Goal: Information Seeking & Learning: Learn about a topic

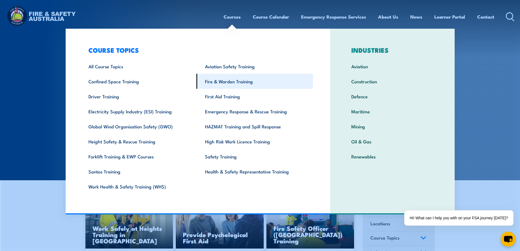
click at [225, 83] on link "Fire & Warden Training" at bounding box center [255, 81] width 117 height 15
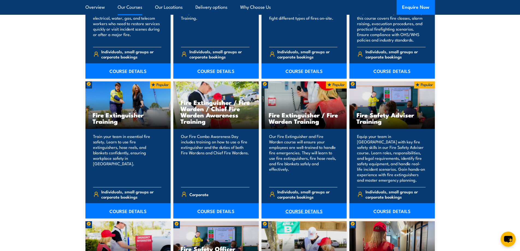
scroll to position [573, 0]
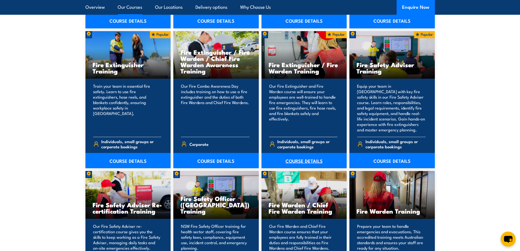
click at [302, 164] on link "COURSE DETAILS" at bounding box center [304, 160] width 85 height 15
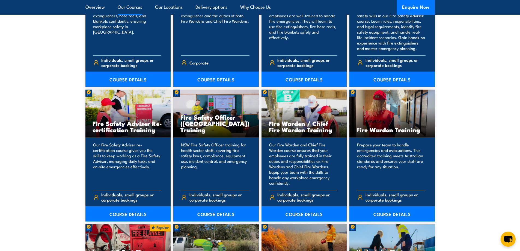
scroll to position [655, 0]
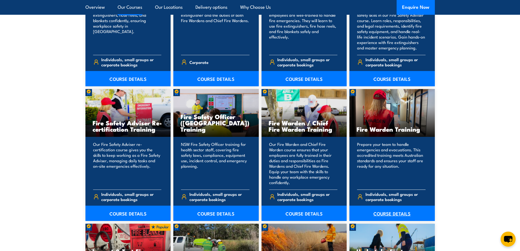
click at [391, 210] on link "COURSE DETAILS" at bounding box center [391, 213] width 85 height 15
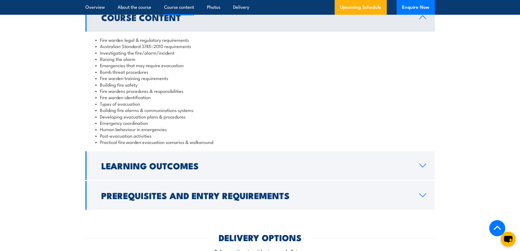
scroll to position [655, 0]
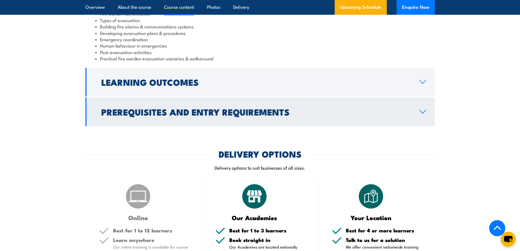
click at [304, 120] on link "Prerequisites and Entry Requirements" at bounding box center [259, 111] width 349 height 29
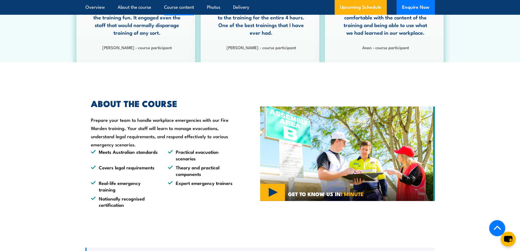
scroll to position [0, 0]
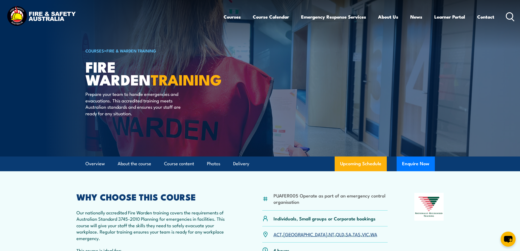
drag, startPoint x: 214, startPoint y: 96, endPoint x: 176, endPoint y: 12, distance: 91.4
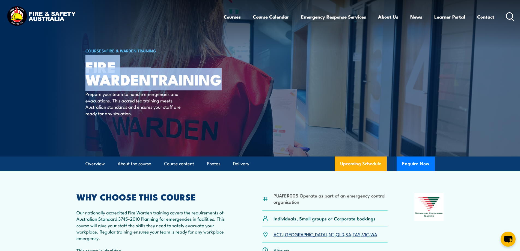
drag, startPoint x: 87, startPoint y: 66, endPoint x: 157, endPoint y: 76, distance: 70.7
click at [157, 76] on h1 "Fire Warden TRAINING" at bounding box center [152, 72] width 135 height 25
copy h1 "Fire Warden TRAINING"
